Goal: Navigation & Orientation: Find specific page/section

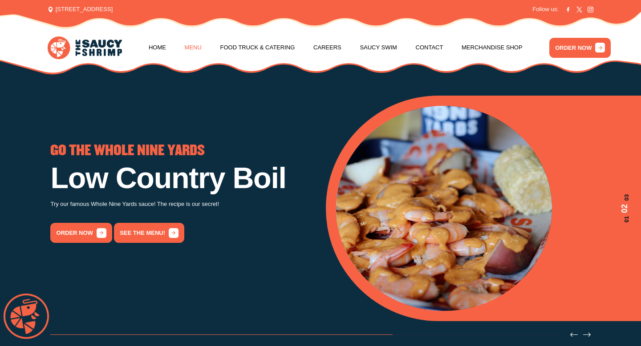
click at [193, 46] on link "Menu" at bounding box center [193, 48] width 17 height 34
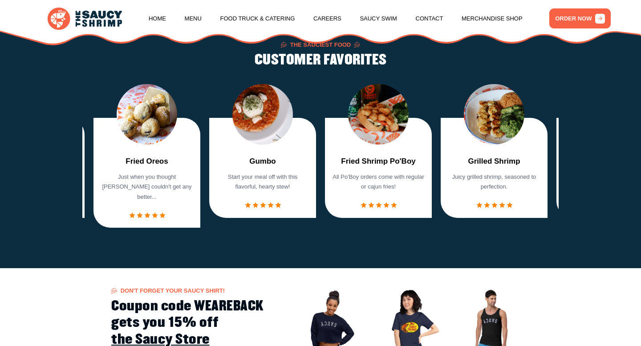
scroll to position [651, 0]
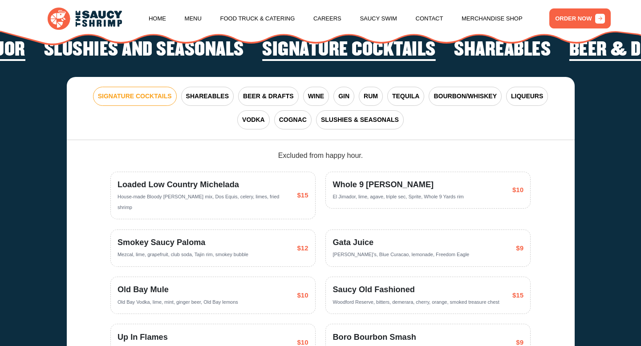
scroll to position [1461, 0]
